Goal: Transaction & Acquisition: Purchase product/service

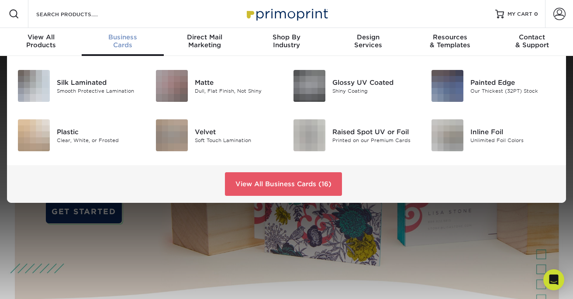
click at [114, 38] on span "Business" at bounding box center [123, 37] width 82 height 8
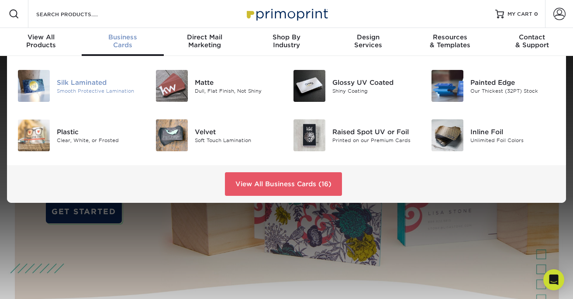
click at [96, 85] on div "Silk Laminated" at bounding box center [99, 82] width 85 height 10
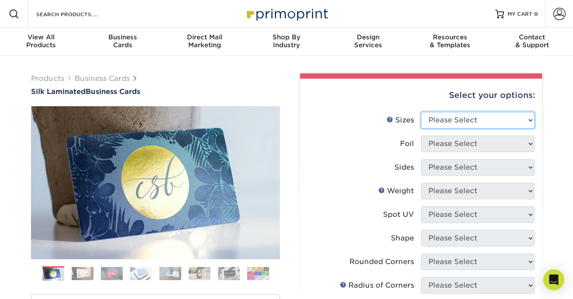
click at [436, 116] on select "Please Select 1.5" x 3.5" - Mini 1.75" x 3.5" - Mini 2" x 2" - Square 2" x 3" -…" at bounding box center [478, 120] width 114 height 17
select select "2.50x2.50"
click at [421, 112] on select "Please Select 1.5" x 3.5" - Mini 1.75" x 3.5" - Mini 2" x 2" - Square 2" x 3" -…" at bounding box center [478, 120] width 114 height 17
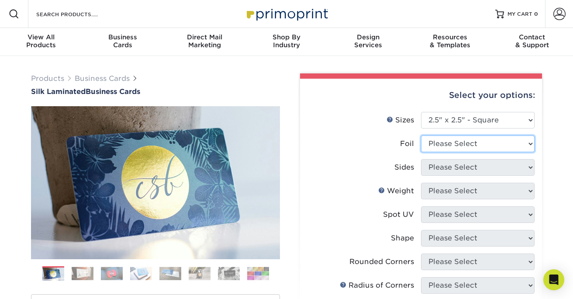
click at [436, 141] on select "Please Select Yes No" at bounding box center [478, 143] width 114 height 17
select select "1"
click at [421, 135] on select "Please Select Yes No" at bounding box center [478, 143] width 114 height 17
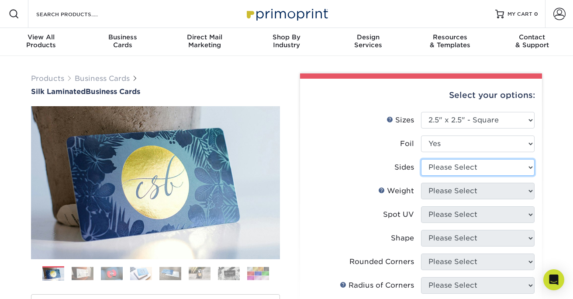
click at [437, 166] on select "Please Select Print Both Sides - Foil Both Sides Print Both Sides - Foil Front …" at bounding box center [478, 167] width 114 height 17
select select "e9e9dfb3-fba1-4d60-972c-fd9ca5904d33"
click at [421, 159] on select "Please Select Print Both Sides - Foil Both Sides Print Both Sides - Foil Front …" at bounding box center [478, 167] width 114 height 17
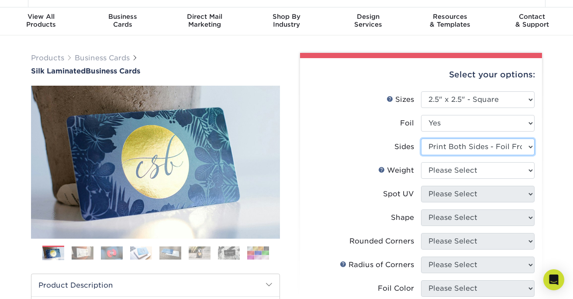
scroll to position [29, 0]
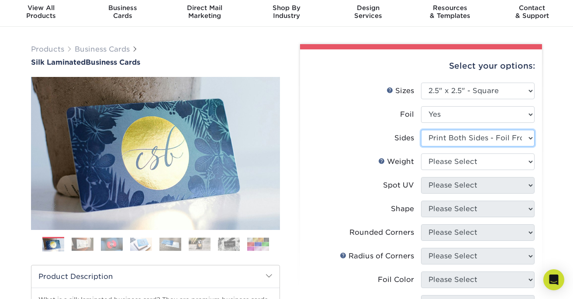
click at [443, 140] on select "Please Select Print Both Sides - Foil Both Sides Print Both Sides - Foil Front …" at bounding box center [478, 138] width 114 height 17
click at [421, 130] on select "Please Select Print Both Sides - Foil Both Sides Print Both Sides - Foil Front …" at bounding box center [478, 138] width 114 height 17
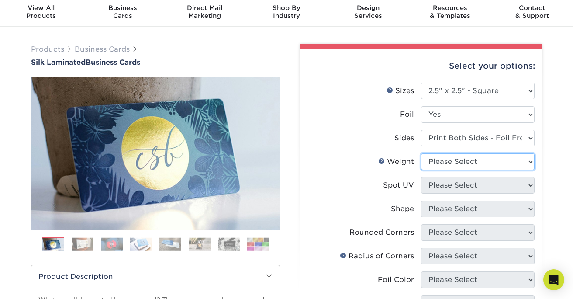
click at [436, 162] on select "Please Select 16PT" at bounding box center [478, 161] width 114 height 17
select select "16PT"
click at [421, 153] on select "Please Select 16PT" at bounding box center [478, 161] width 114 height 17
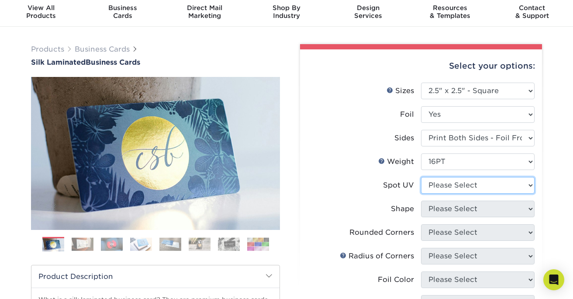
click at [443, 189] on select "Please Select No Spot UV Front and Back (Both Sides) Front Only Back Only" at bounding box center [478, 185] width 114 height 17
select select "3"
click at [421, 177] on select "Please Select No Spot UV Front and Back (Both Sides) Front Only Back Only" at bounding box center [478, 185] width 114 height 17
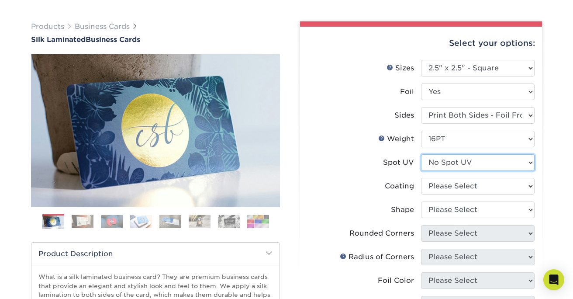
scroll to position [54, 0]
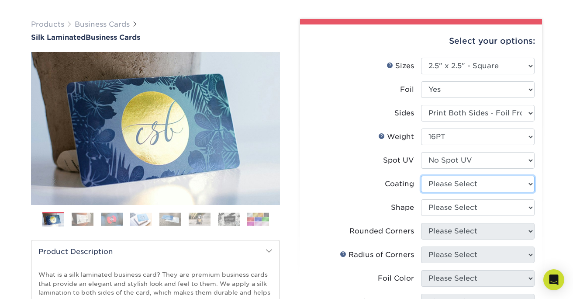
click at [431, 184] on select at bounding box center [478, 184] width 114 height 17
select select "3e7618de-abca-4bda-9f97-8b9129e913d8"
click at [421, 176] on select at bounding box center [478, 184] width 114 height 17
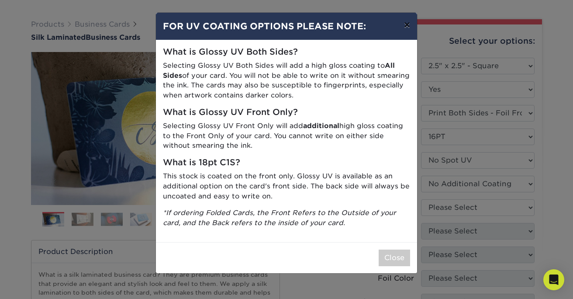
click at [404, 25] on button "×" at bounding box center [407, 25] width 20 height 24
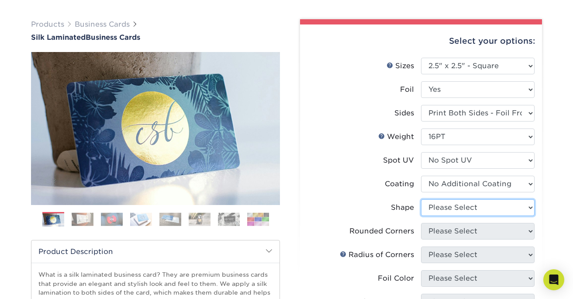
click at [445, 208] on select "Please Select Standard" at bounding box center [478, 207] width 114 height 17
click at [452, 209] on select "Please Select Standard" at bounding box center [478, 207] width 114 height 17
select select "standard"
click at [421, 199] on select "Please Select Standard" at bounding box center [478, 207] width 114 height 17
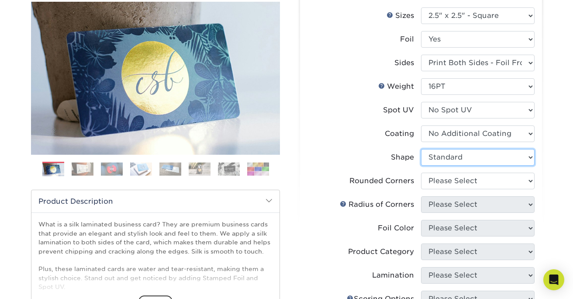
scroll to position [108, 0]
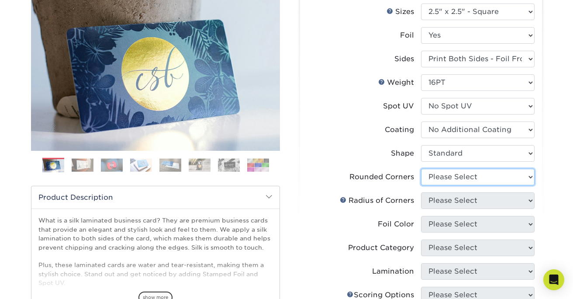
click at [433, 171] on select "Please Select Yes - Round 2 Corners Yes - Round 4 Corners No" at bounding box center [478, 177] width 114 height 17
select select "7672df9e-0e0a-464d-8e1f-920c575e4da3"
click at [421, 169] on select "Please Select Yes - Round 2 Corners Yes - Round 4 Corners No" at bounding box center [478, 177] width 114 height 17
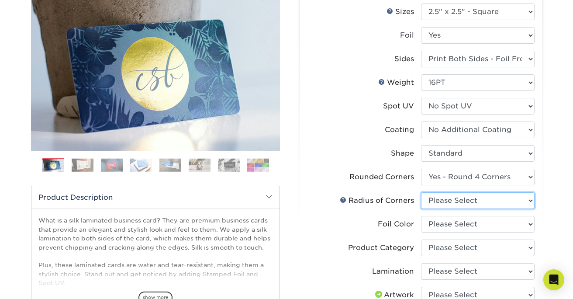
click at [447, 200] on select "Please Select Rounded 1/8" Rounded 1/4"" at bounding box center [478, 200] width 114 height 17
click at [421, 192] on select "Please Select Rounded 1/8" Rounded 1/4"" at bounding box center [478, 200] width 114 height 17
click at [442, 199] on select "Please Select Rounded 1/8" Rounded 1/4"" at bounding box center [478, 200] width 114 height 17
select select "479fbfe7-6a0c-4895-8c9a-81739b7486c9"
click at [421, 192] on select "Please Select Rounded 1/8" Rounded 1/4"" at bounding box center [478, 200] width 114 height 17
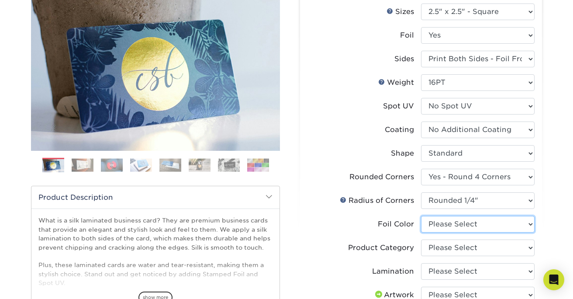
click at [439, 224] on select "Please Select Silver Foil Black Foil Blue Foil Copper Foil Gold Foil Red Foil" at bounding box center [478, 224] width 114 height 17
select select "acffa4a5-22f9-4585-ba3f-0adaa54b8c85"
click at [421, 216] on select "Please Select Silver Foil Black Foil Blue Foil Copper Foil Gold Foil Red Foil" at bounding box center [478, 224] width 114 height 17
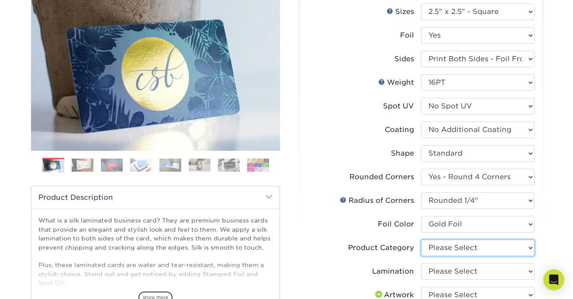
click at [444, 249] on select "Please Select Business Cards" at bounding box center [478, 247] width 114 height 17
select select "3b5148f1-0588-4f88-a218-97bcfdce65c1"
click at [421, 239] on select "Please Select Business Cards" at bounding box center [478, 247] width 114 height 17
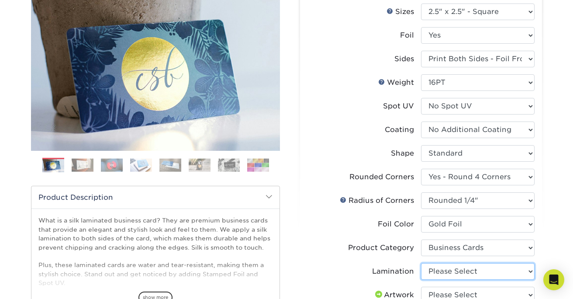
click at [442, 272] on select "Please Select Silk" at bounding box center [478, 271] width 114 height 17
select select "ccacb42f-45f7-42d3-bbd3-7c8421cf37f0"
click at [421, 263] on select "Please Select Silk" at bounding box center [478, 271] width 114 height 17
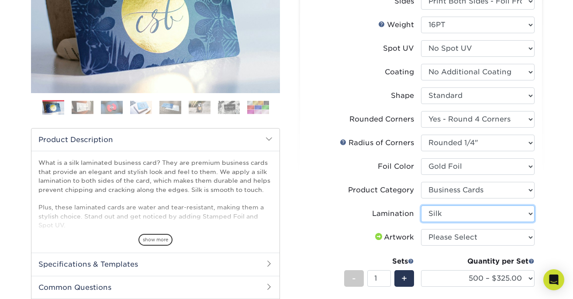
scroll to position [166, 0]
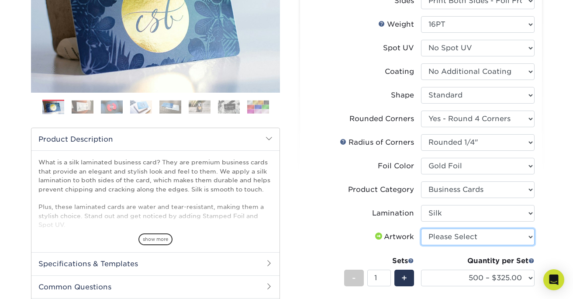
click at [455, 239] on select "Please Select I will upload files I need a design - $100" at bounding box center [478, 236] width 114 height 17
select select "upload"
click at [421, 228] on select "Please Select I will upload files I need a design - $100" at bounding box center [478, 236] width 114 height 17
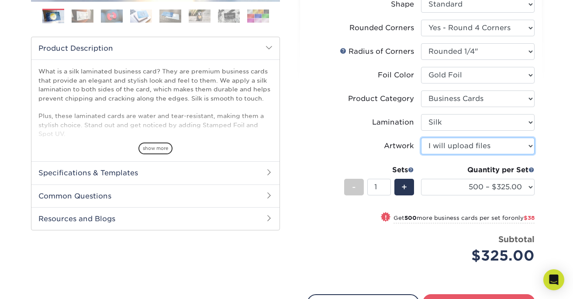
scroll to position [260, 0]
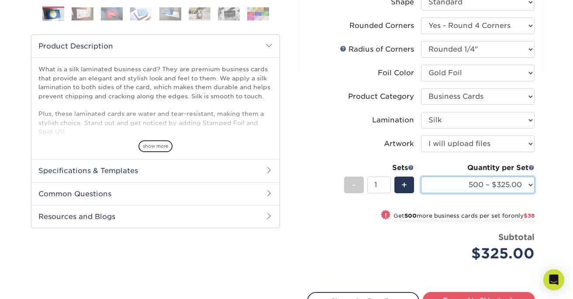
click at [526, 186] on select "500 – $325.00 1000 – $363.00 2500 – $819.00 5000 – $1553.00" at bounding box center [478, 185] width 114 height 17
select select "1000 – $363.00"
click at [421, 177] on select "500 – $325.00 1000 – $363.00 2500 – $819.00 5000 – $1553.00" at bounding box center [478, 185] width 114 height 17
